Goal: Information Seeking & Learning: Learn about a topic

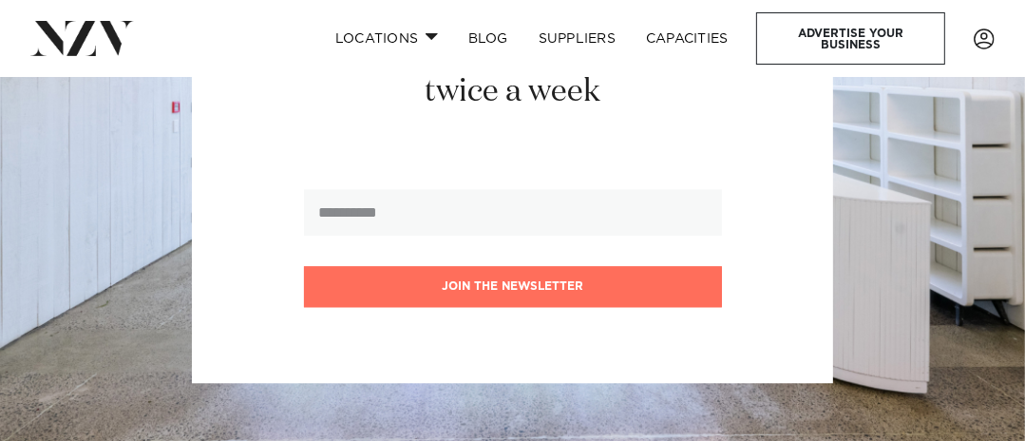
scroll to position [8458, 0]
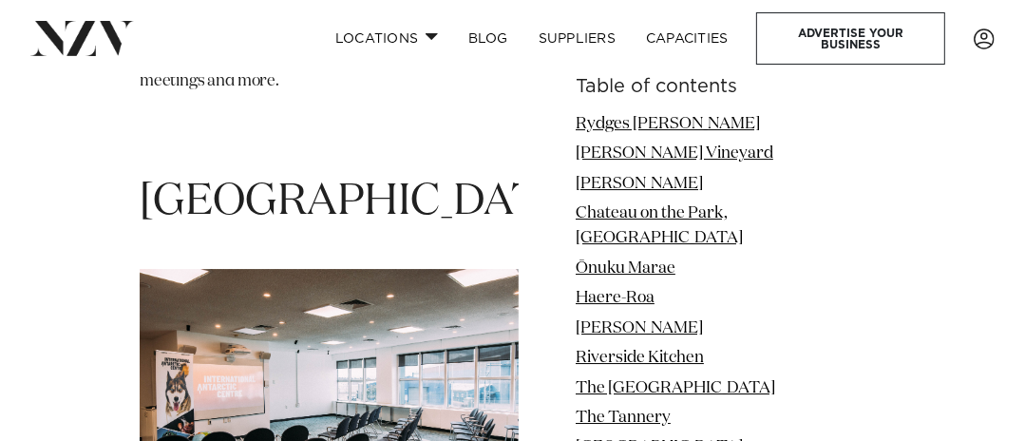
scroll to position [9529, 0]
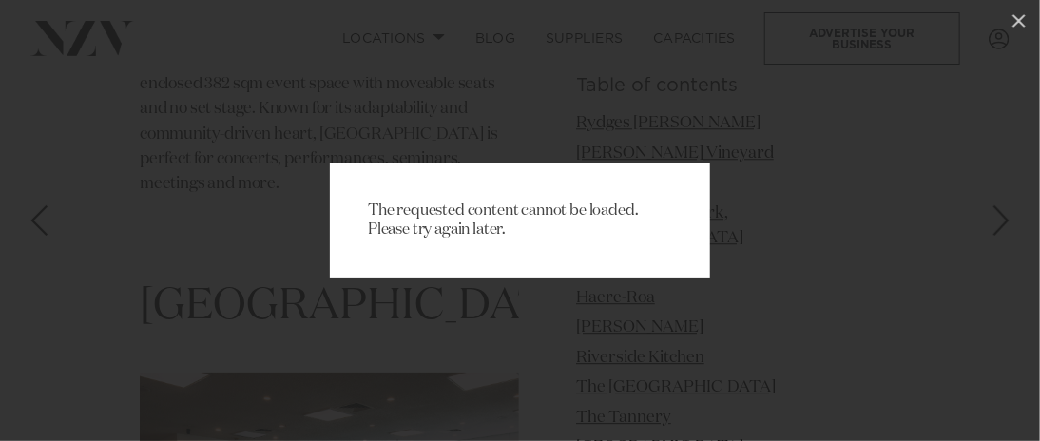
click at [528, 112] on div "The requested content cannot be loaded. Please try again later." at bounding box center [520, 220] width 1040 height 441
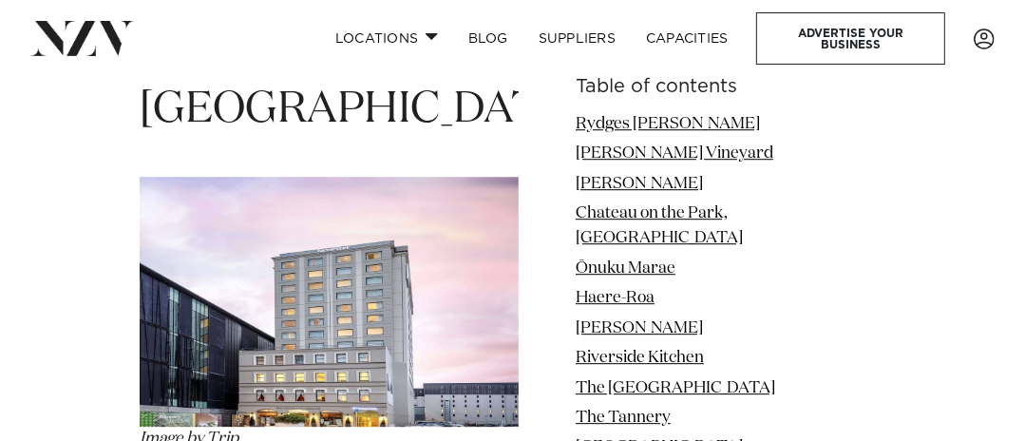
scroll to position [19317, 0]
